Goal: Check status: Check status

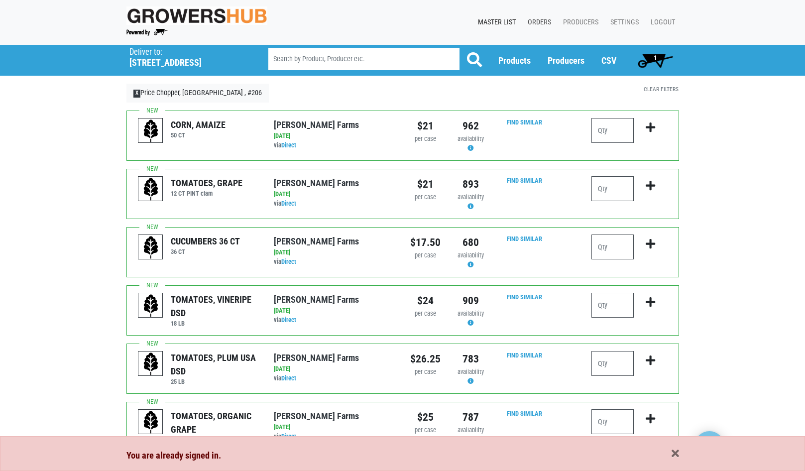
click at [539, 20] on link "Orders" at bounding box center [537, 22] width 35 height 19
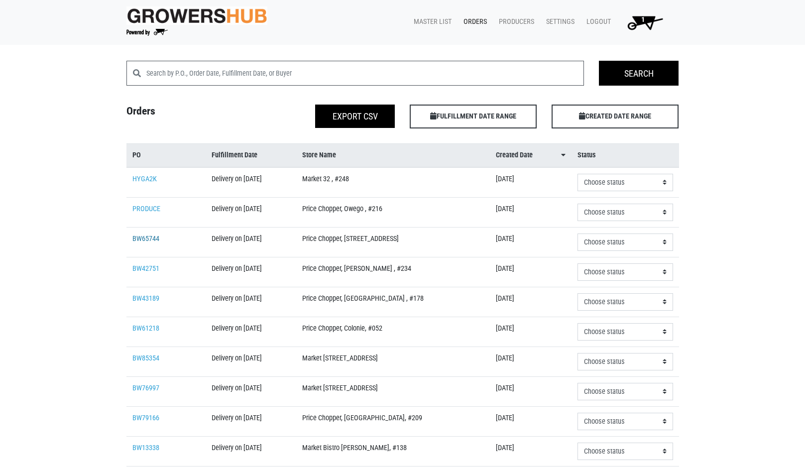
click at [147, 235] on link "BW65744" at bounding box center [145, 238] width 27 height 8
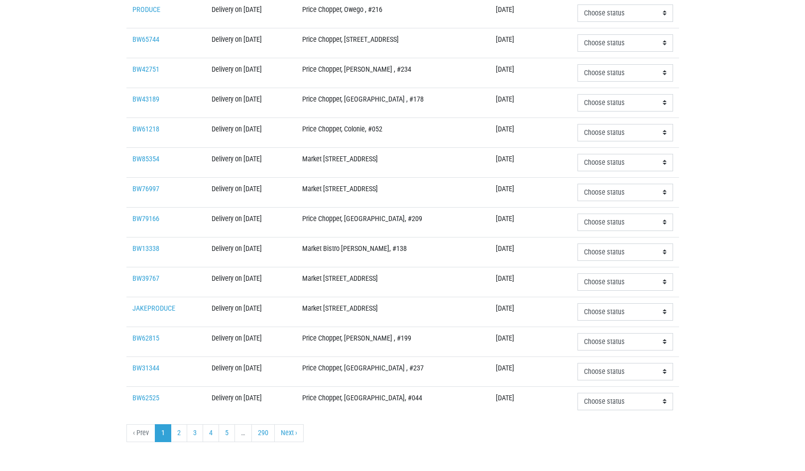
scroll to position [215, 0]
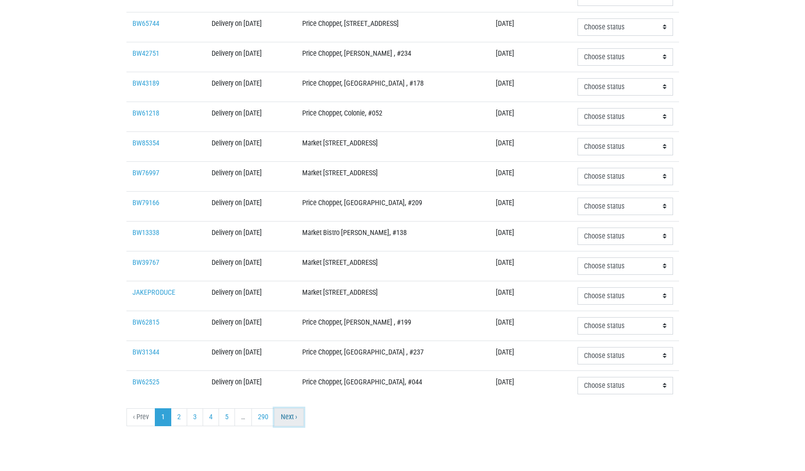
click at [292, 414] on link "Next ›" at bounding box center [288, 417] width 29 height 18
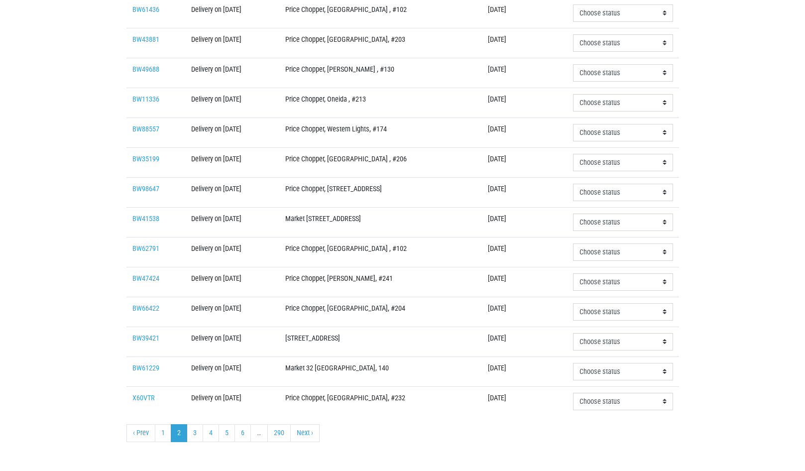
scroll to position [215, 0]
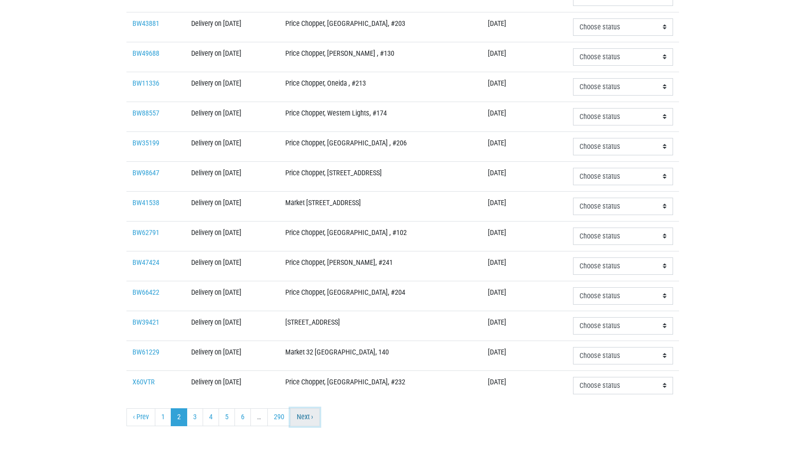
click at [307, 419] on link "Next ›" at bounding box center [304, 417] width 29 height 18
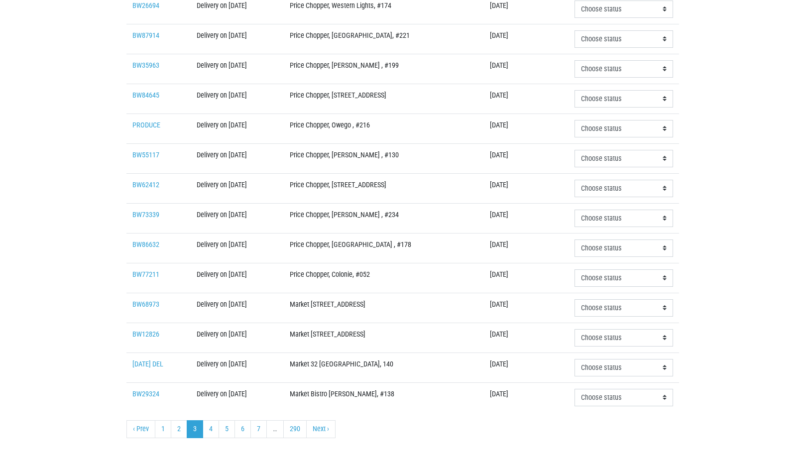
scroll to position [215, 0]
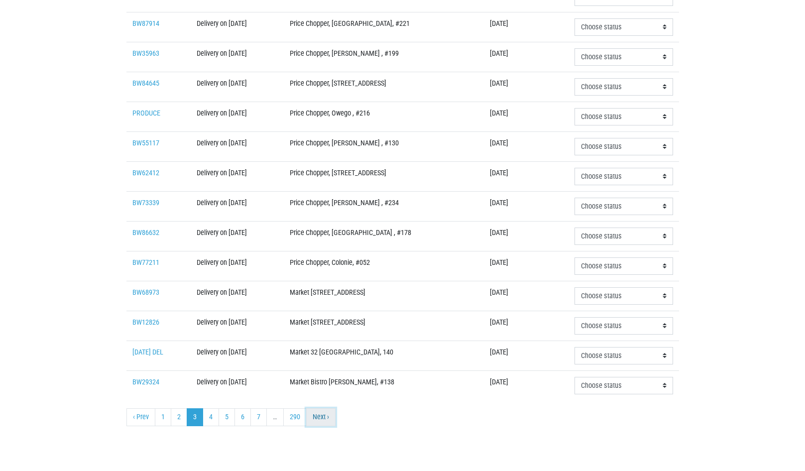
click at [320, 419] on link "Next ›" at bounding box center [320, 417] width 29 height 18
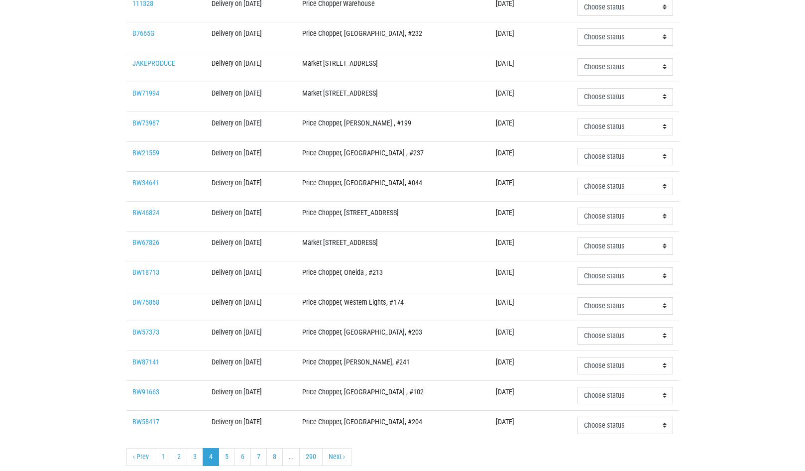
scroll to position [215, 0]
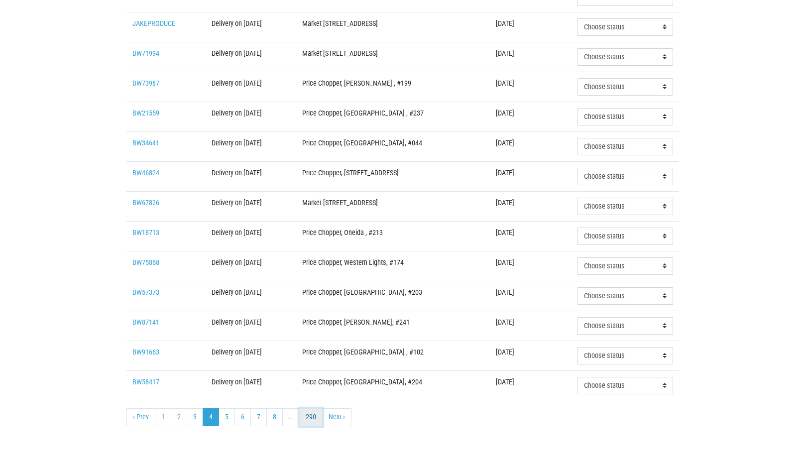
click at [306, 415] on link "290" at bounding box center [310, 417] width 23 height 18
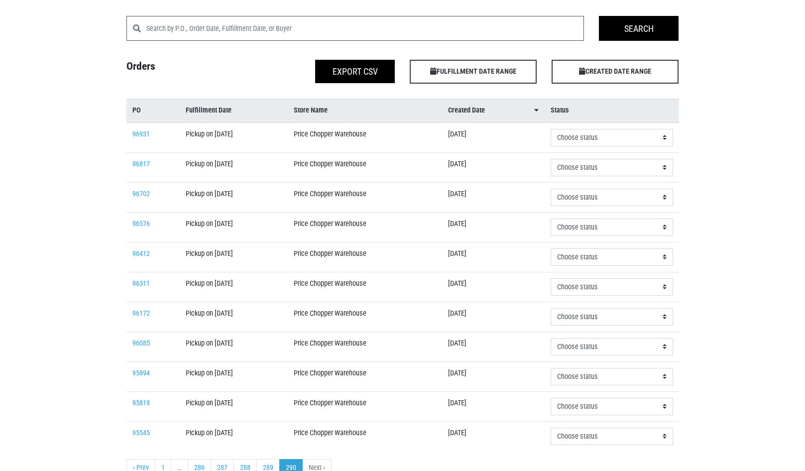
scroll to position [96, 0]
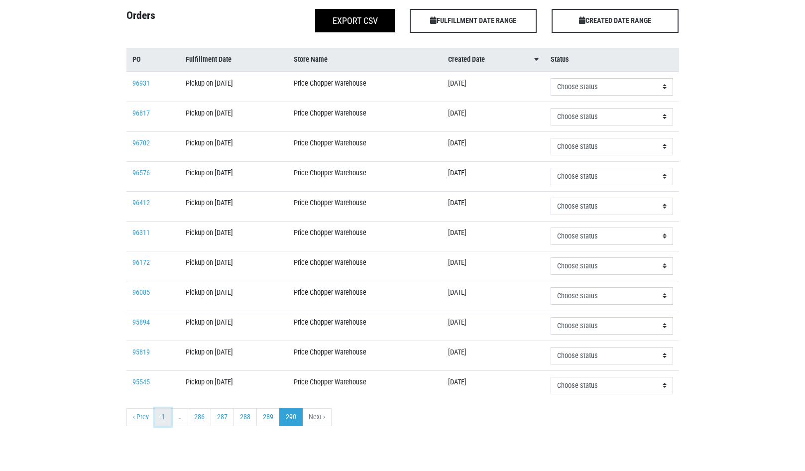
click at [164, 419] on link "1" at bounding box center [163, 417] width 16 height 18
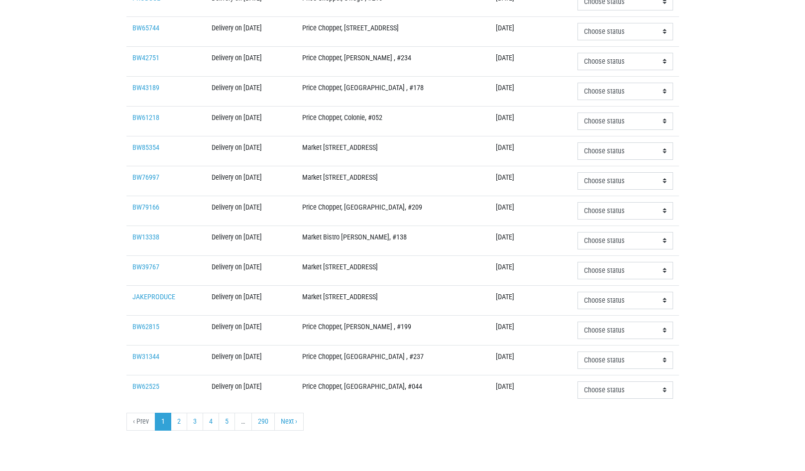
scroll to position [215, 0]
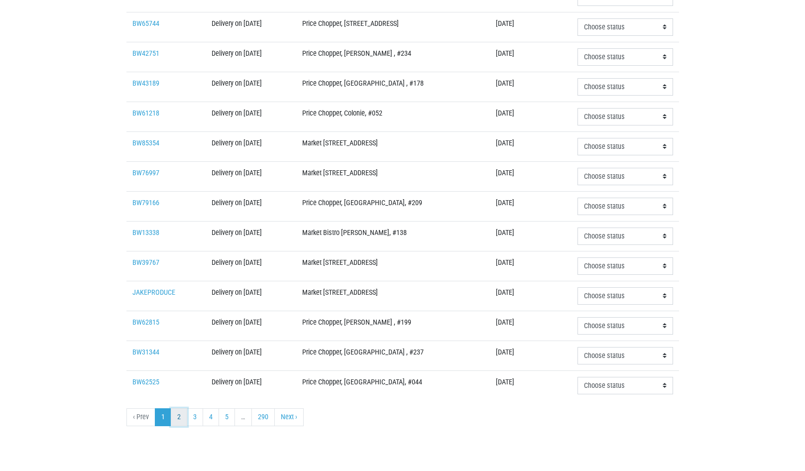
click at [179, 417] on link "2" at bounding box center [179, 417] width 16 height 18
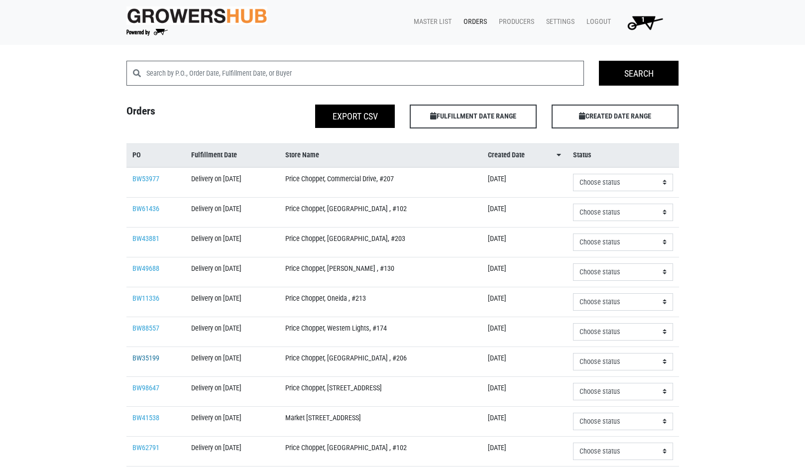
click at [147, 357] on link "BW35199" at bounding box center [145, 358] width 27 height 8
